Goal: Information Seeking & Learning: Learn about a topic

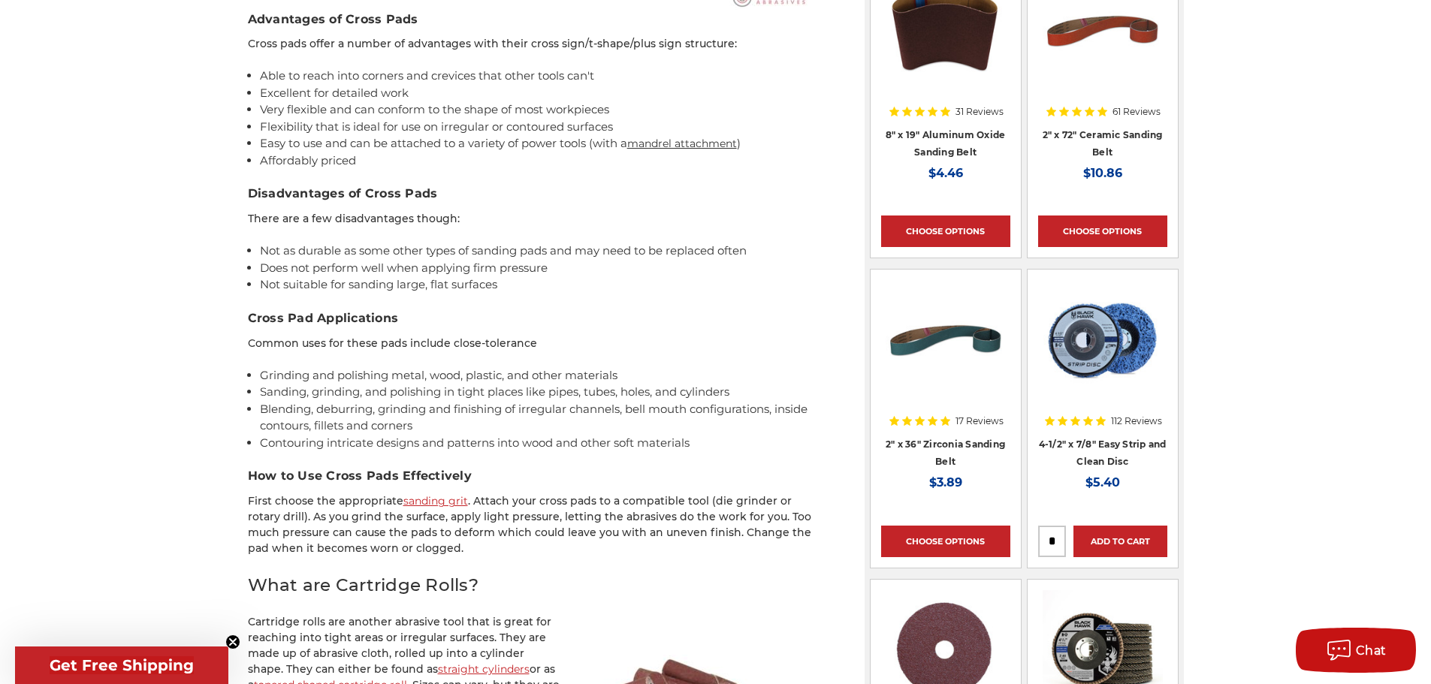
scroll to position [1051, 0]
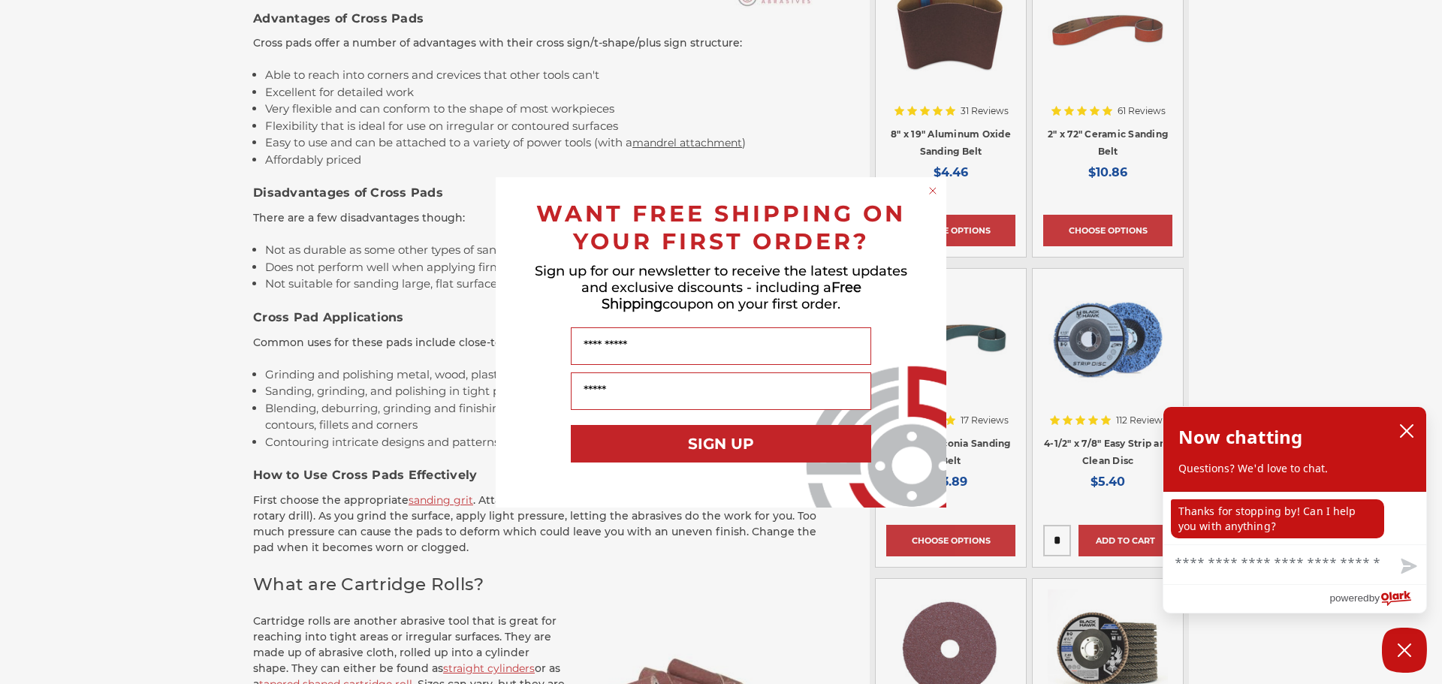
click at [943, 173] on div "Close dialog WANT FREE SHIPPING ON YOUR FIRST ORDER? Sign up for our newsletter…" at bounding box center [721, 342] width 1442 height 684
click at [934, 187] on circle "Close dialog" at bounding box center [933, 190] width 14 height 14
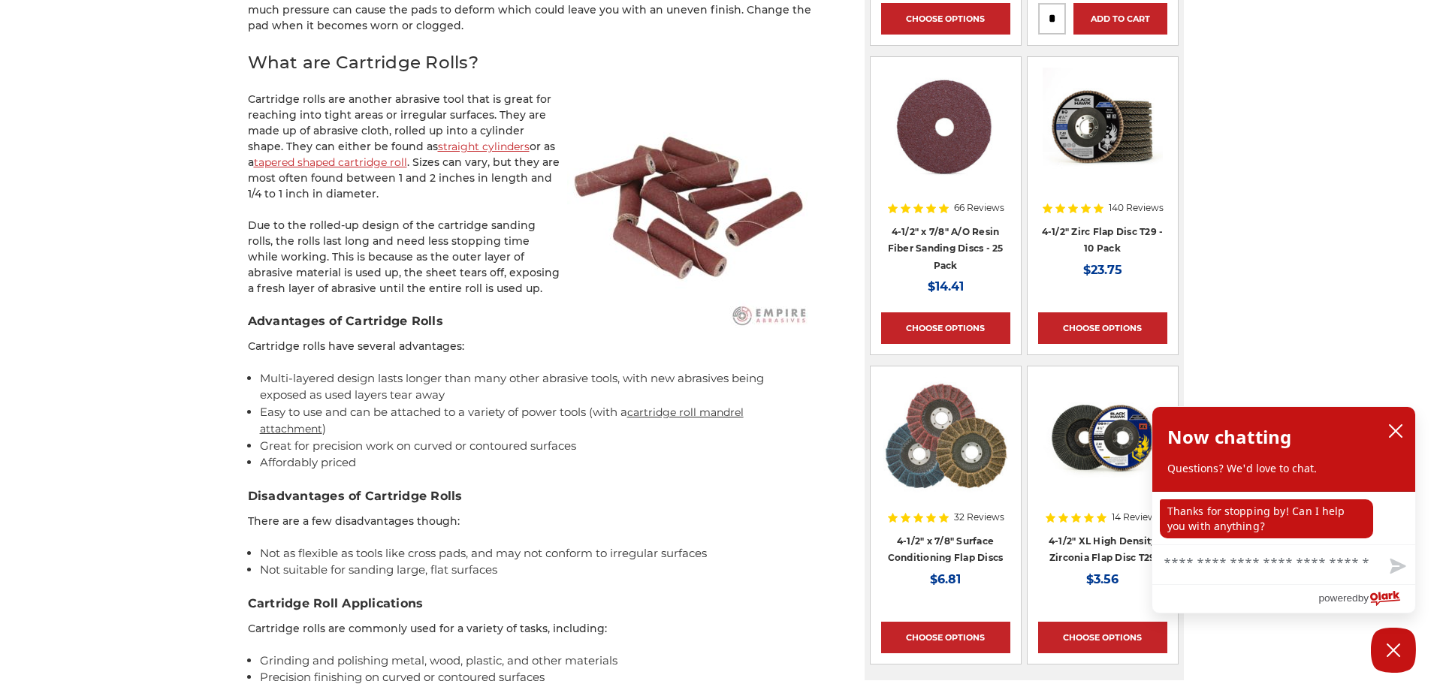
scroll to position [1577, 0]
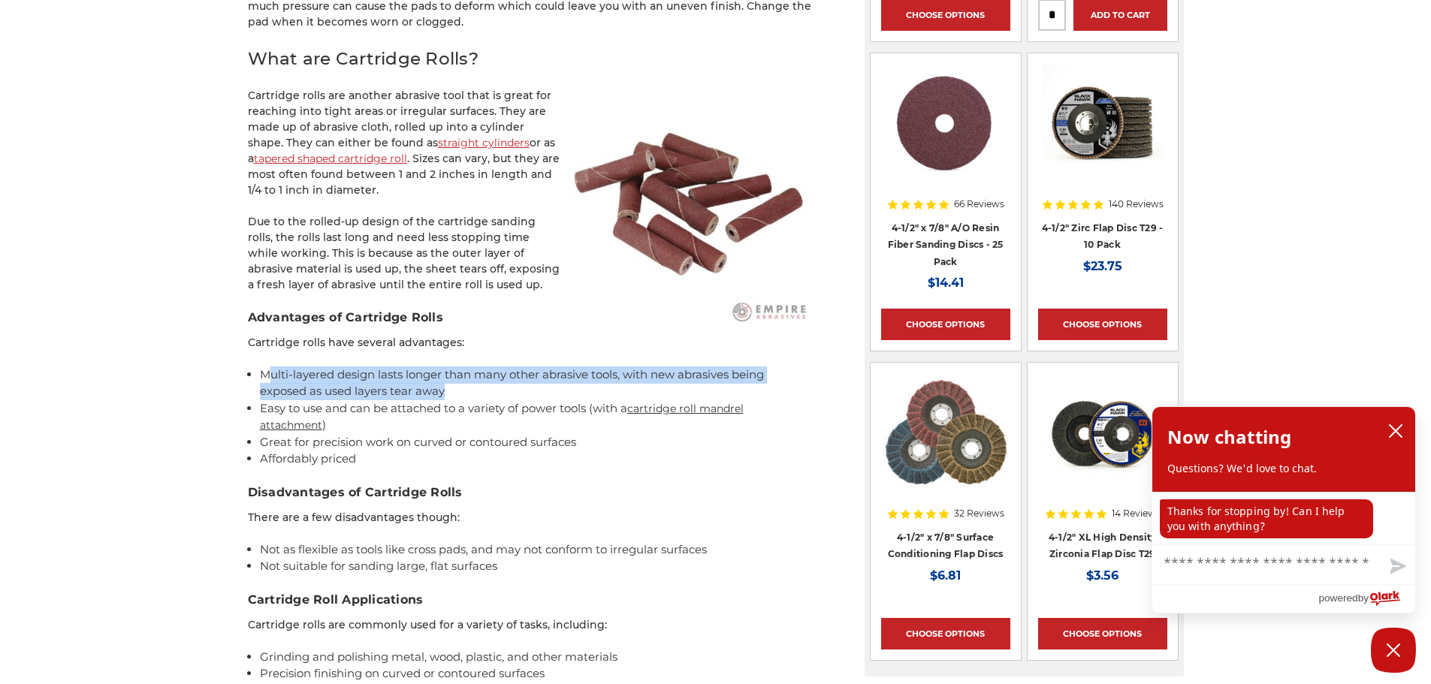
drag, startPoint x: 272, startPoint y: 377, endPoint x: 510, endPoint y: 394, distance: 238.7
click at [510, 394] on li "Multi-layered design lasts longer than many other abrasive tools, with new abra…" at bounding box center [535, 383] width 551 height 34
drag, startPoint x: 510, startPoint y: 394, endPoint x: 342, endPoint y: 370, distance: 169.9
click at [342, 370] on li "Multi-layered design lasts longer than many other abrasive tools, with new abra…" at bounding box center [535, 383] width 551 height 34
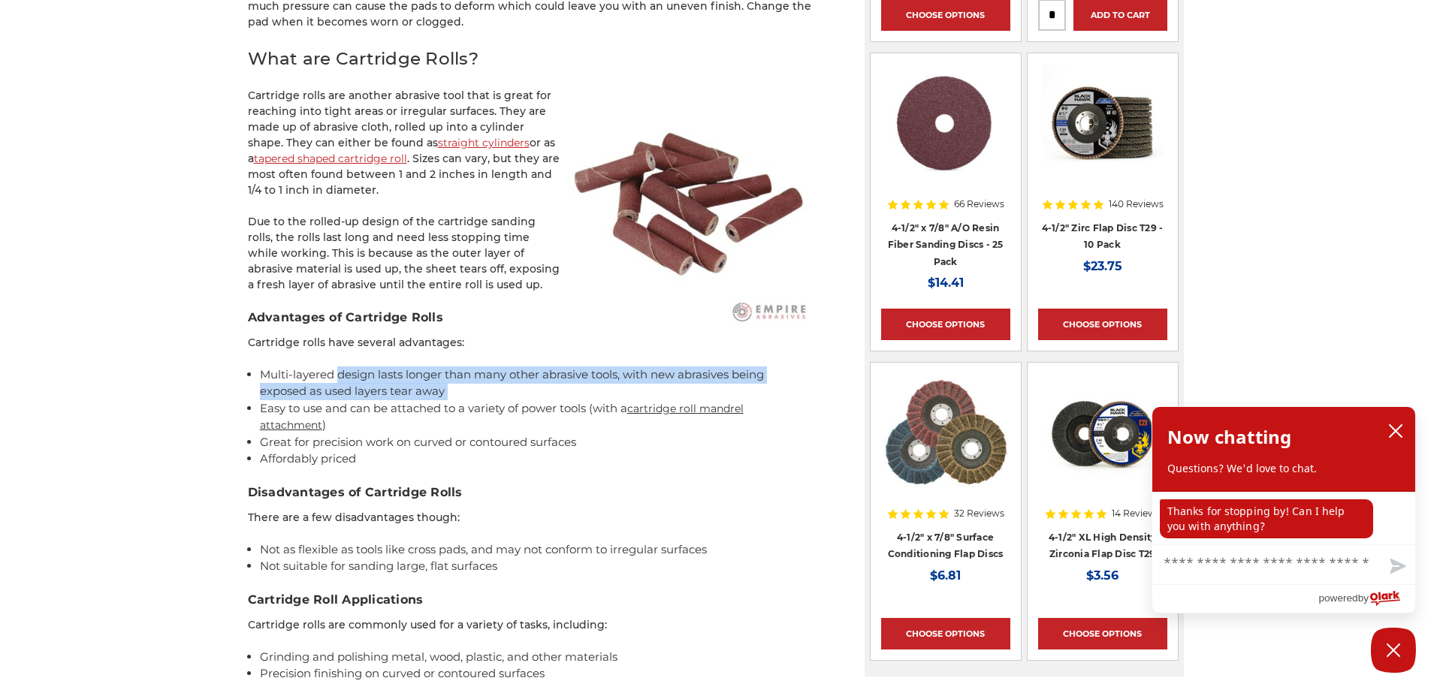
click at [342, 370] on li "Multi-layered design lasts longer than many other abrasive tools, with new abra…" at bounding box center [535, 383] width 551 height 34
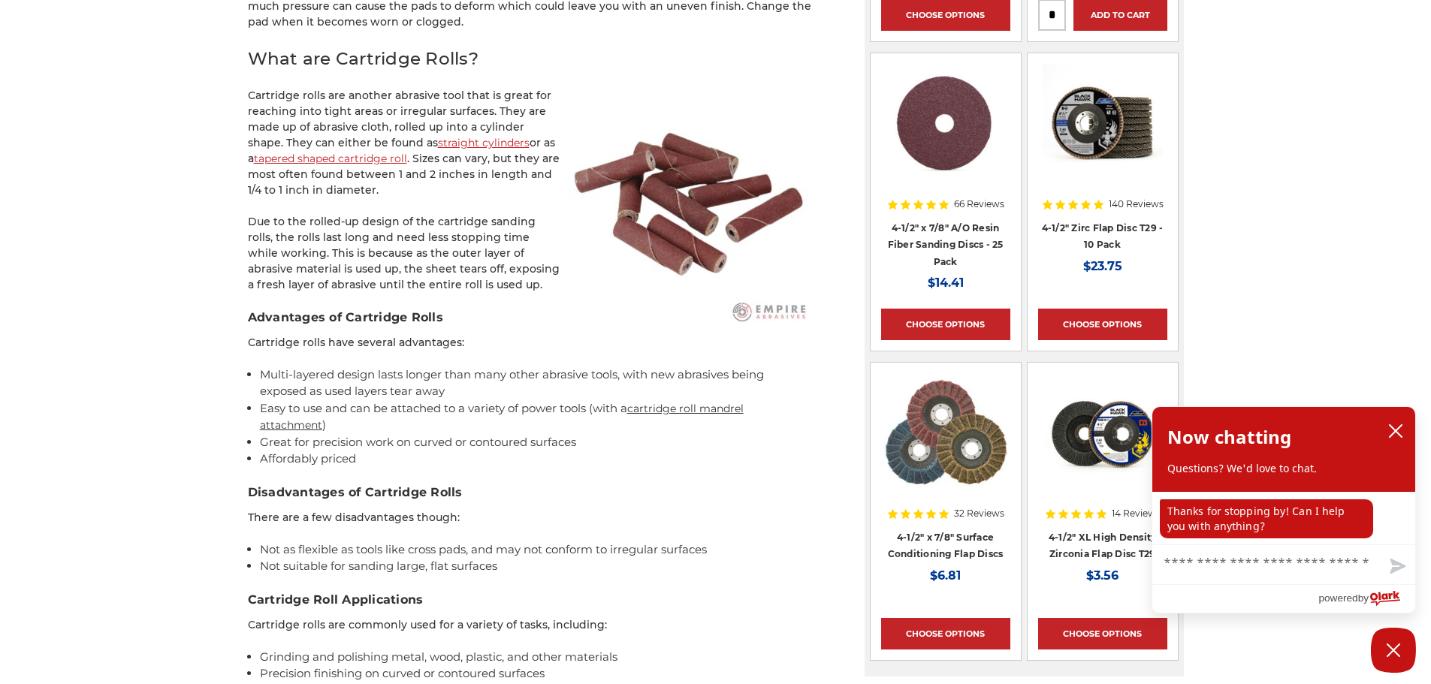
click at [537, 447] on li "Great for precision work on curved or contoured surfaces" at bounding box center [535, 442] width 551 height 17
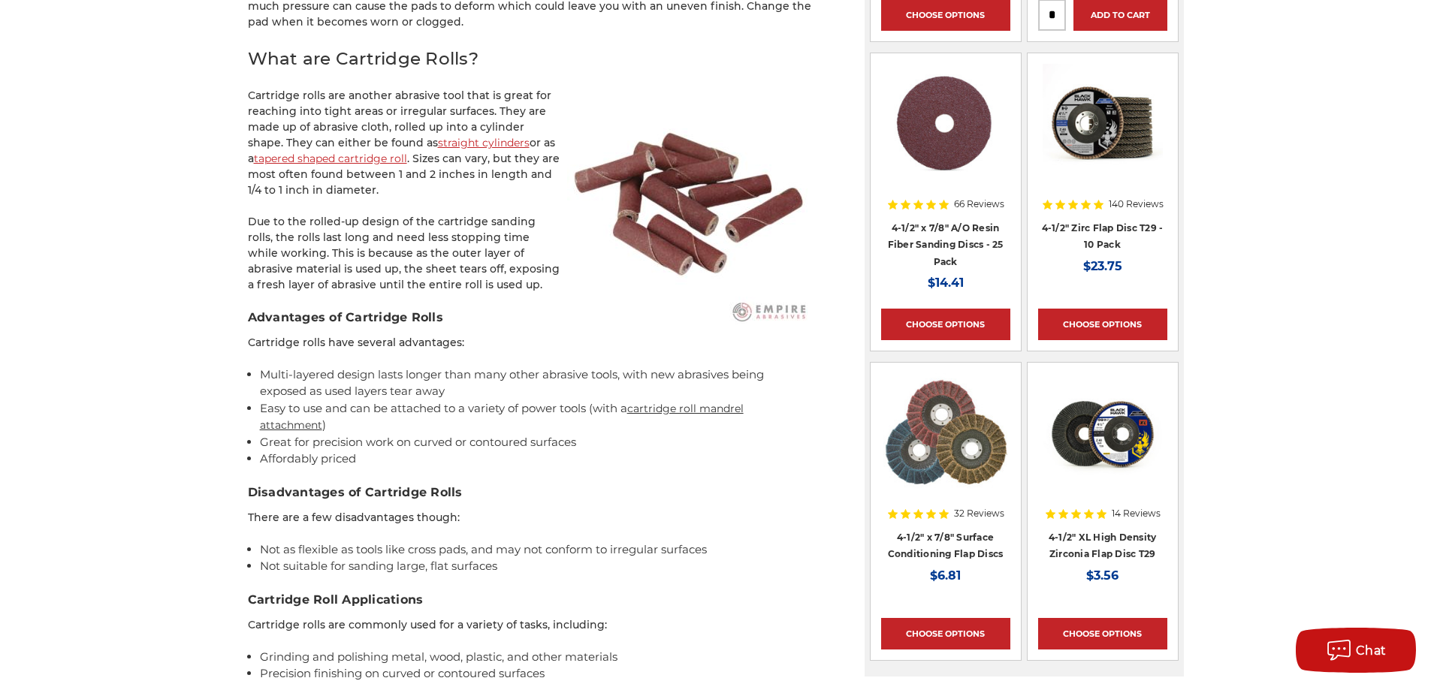
click at [493, 455] on li "Affordably priced" at bounding box center [535, 459] width 551 height 17
drag, startPoint x: 493, startPoint y: 455, endPoint x: 431, endPoint y: 445, distance: 63.2
click at [431, 445] on ul "Multi-layered design lasts longer than many other abrasive tools, with new abra…" at bounding box center [535, 416] width 551 height 101
click at [431, 445] on li "Great for precision work on curved or contoured surfaces" at bounding box center [535, 442] width 551 height 17
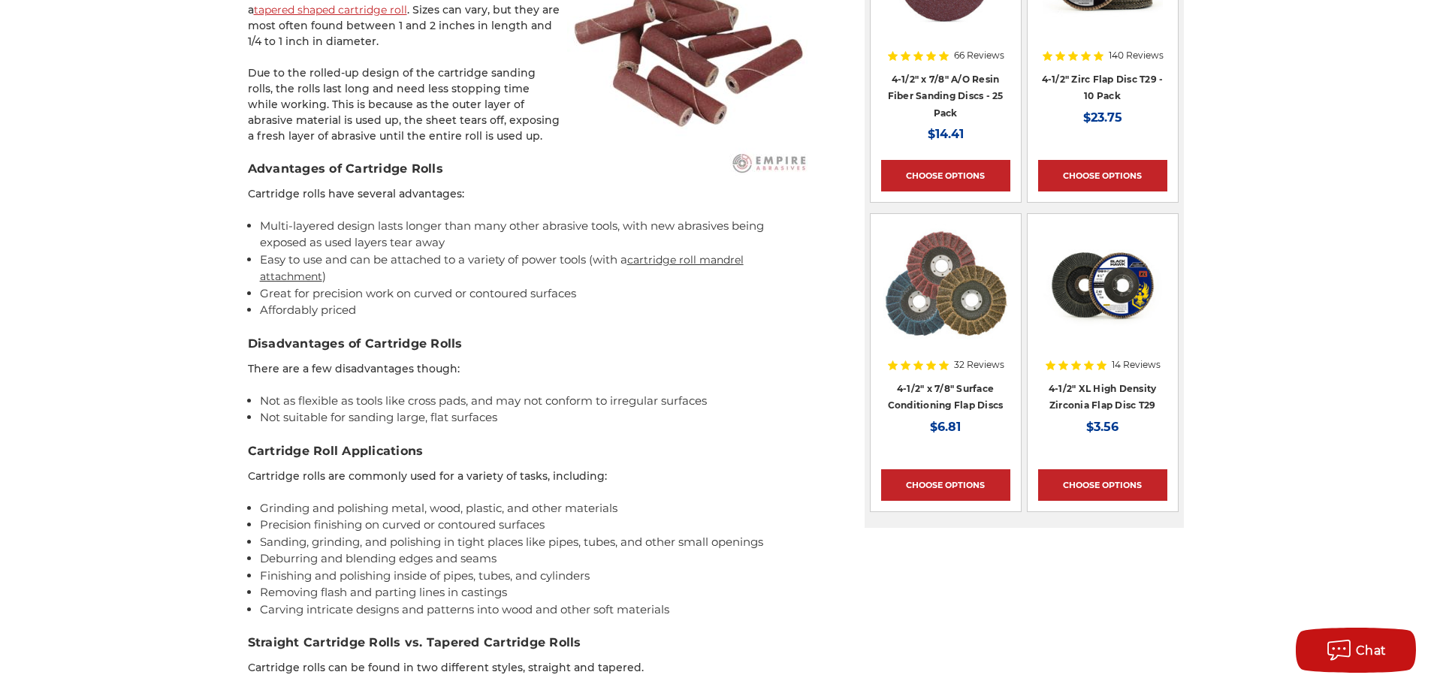
scroll to position [1727, 0]
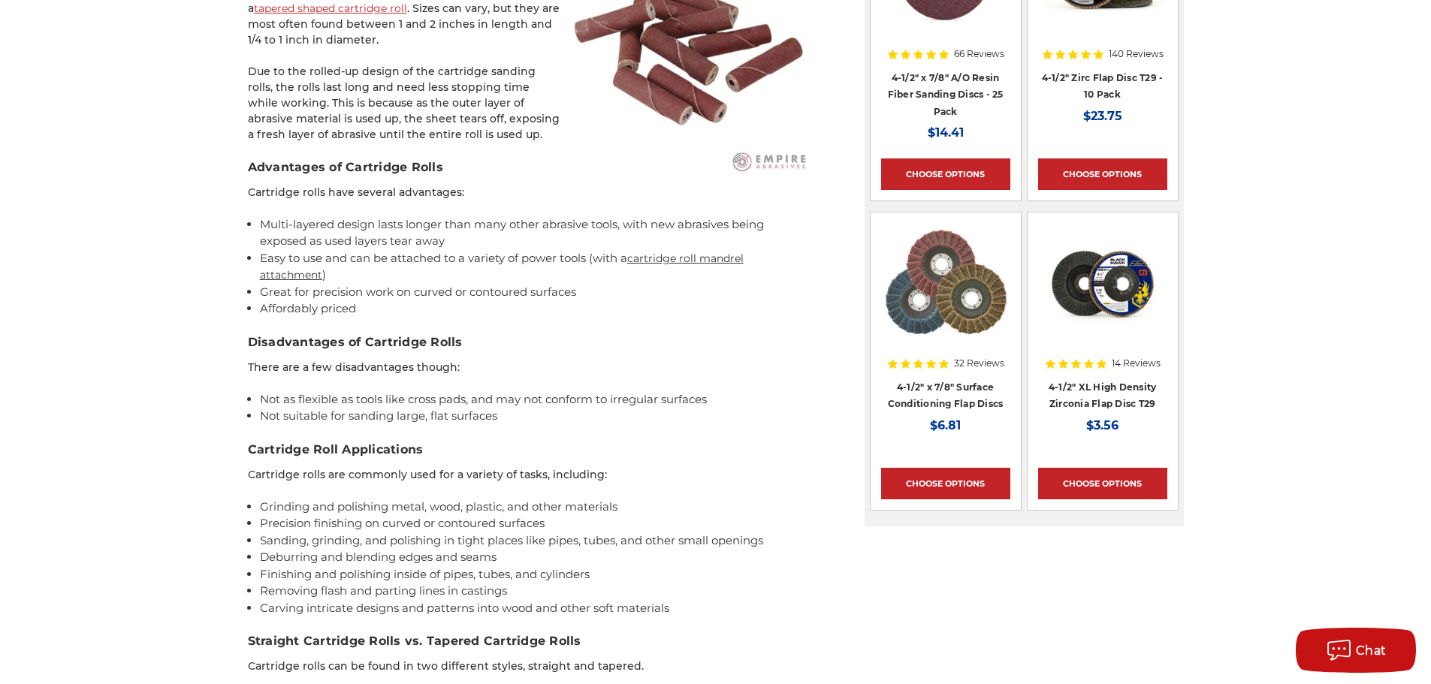
click at [454, 404] on li "Not as flexible as tools like cross pads, and may not conform to irregular surf…" at bounding box center [535, 399] width 551 height 17
click at [581, 416] on li "Not suitable for sanding large, flat surfaces" at bounding box center [535, 416] width 551 height 17
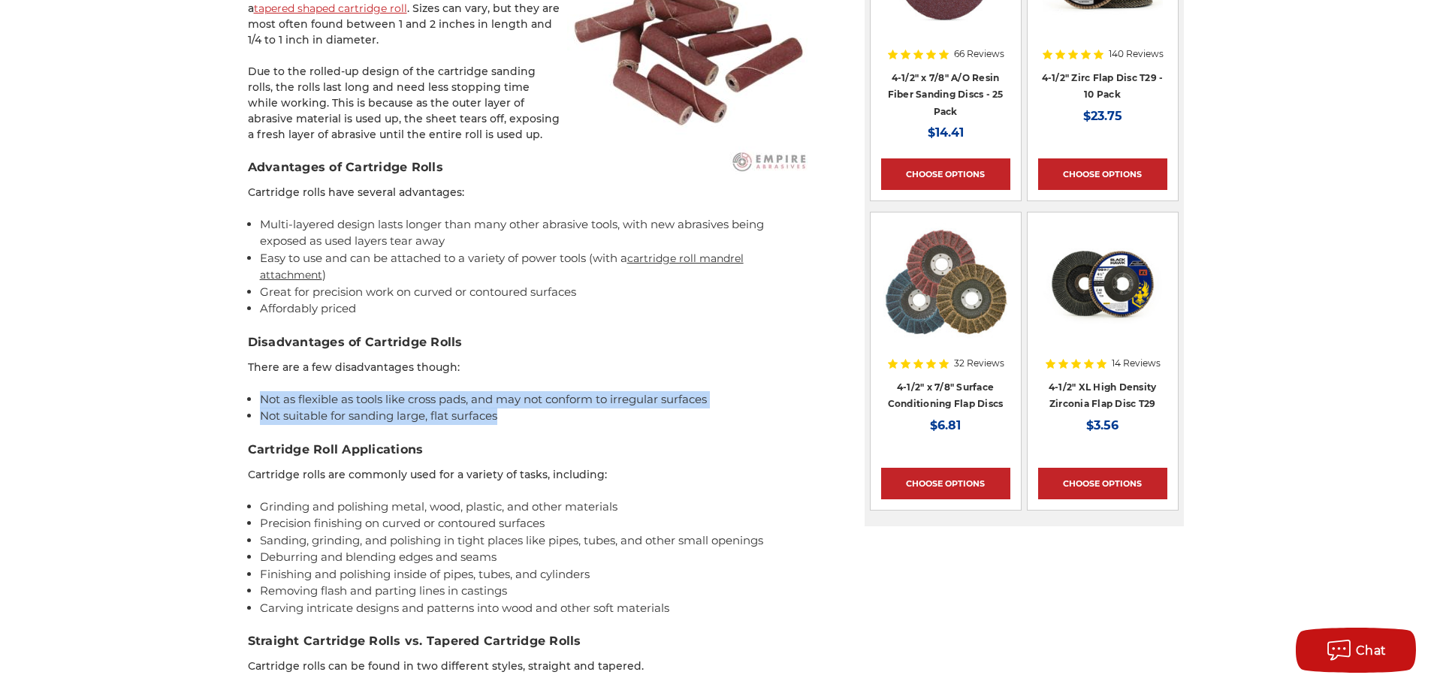
drag, startPoint x: 572, startPoint y: 414, endPoint x: 257, endPoint y: 407, distance: 315.5
click at [257, 407] on div "Two abrasive products that customers often aren’t sure about which one they nee…" at bounding box center [529, 617] width 563 height 4065
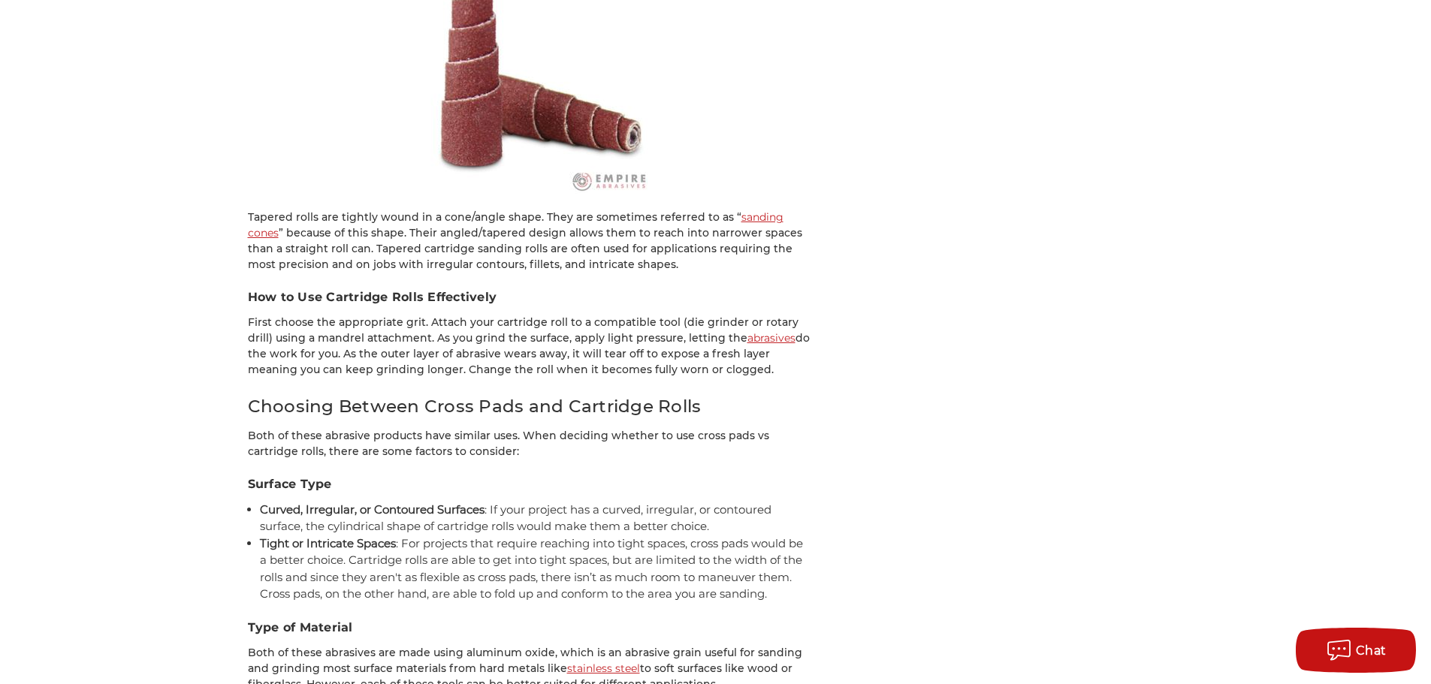
scroll to position [2929, 0]
